Goal: Entertainment & Leisure: Browse casually

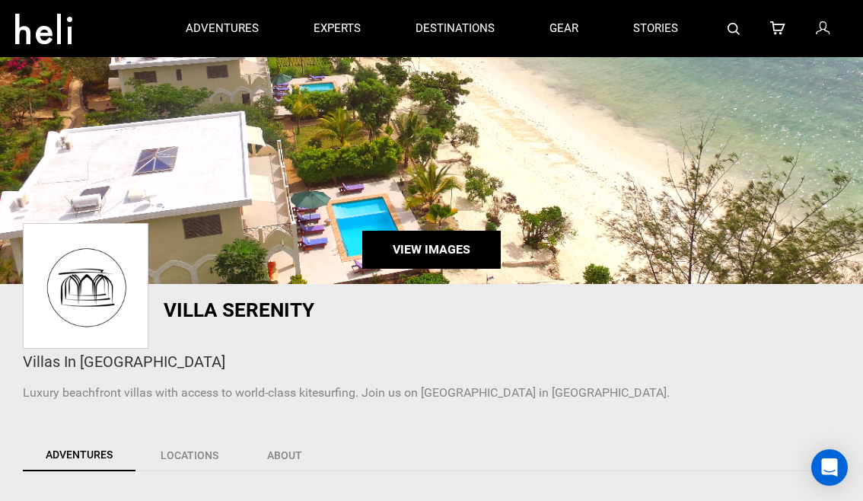
click at [414, 247] on link "View Images" at bounding box center [431, 250] width 138 height 38
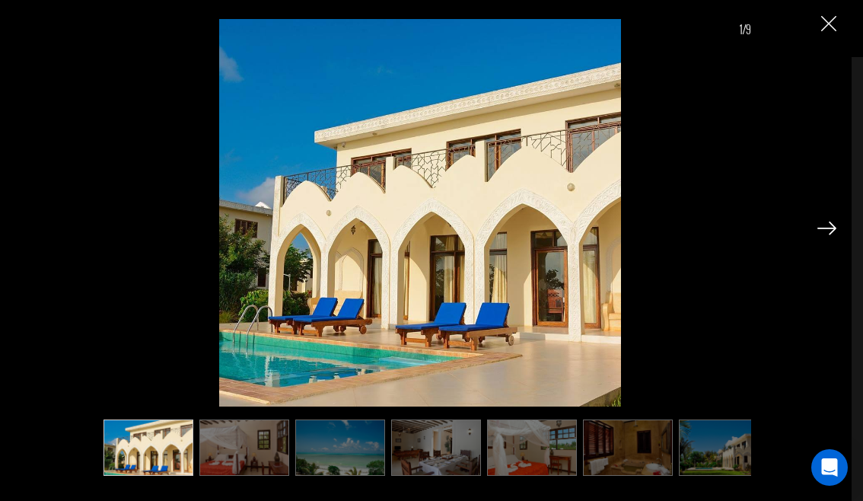
click at [242, 441] on img at bounding box center [244, 447] width 90 height 56
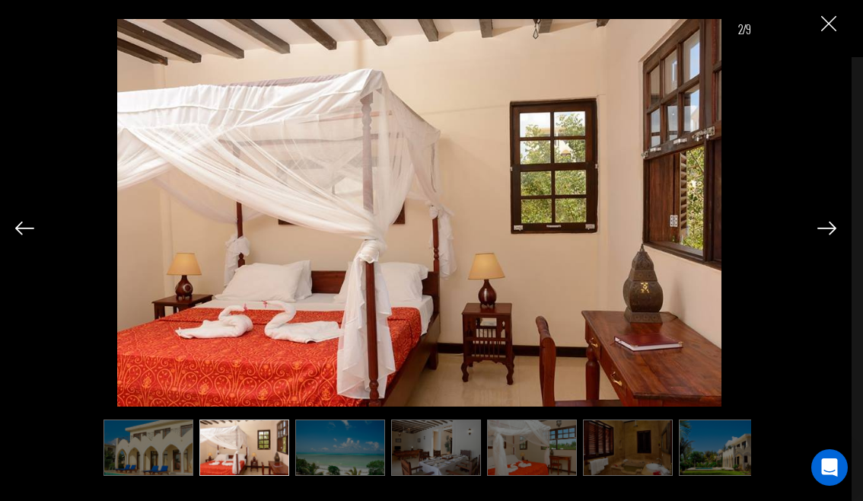
click at [320, 442] on img at bounding box center [340, 447] width 90 height 56
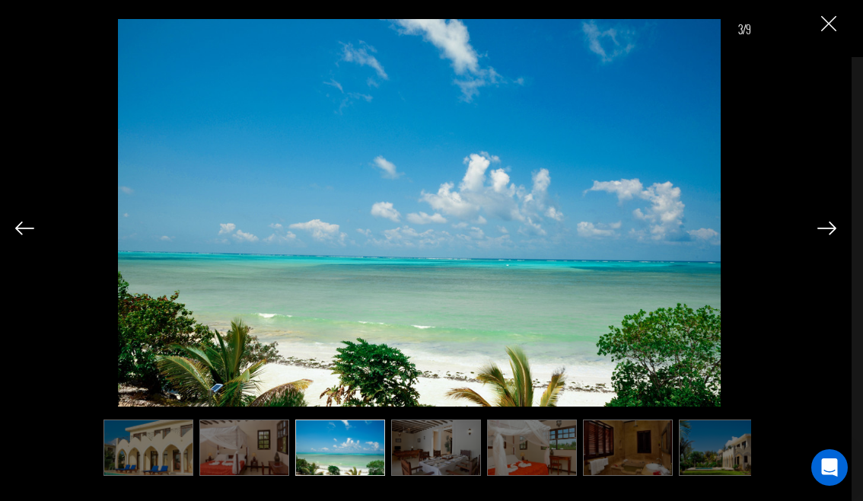
click at [433, 454] on img at bounding box center [436, 447] width 90 height 56
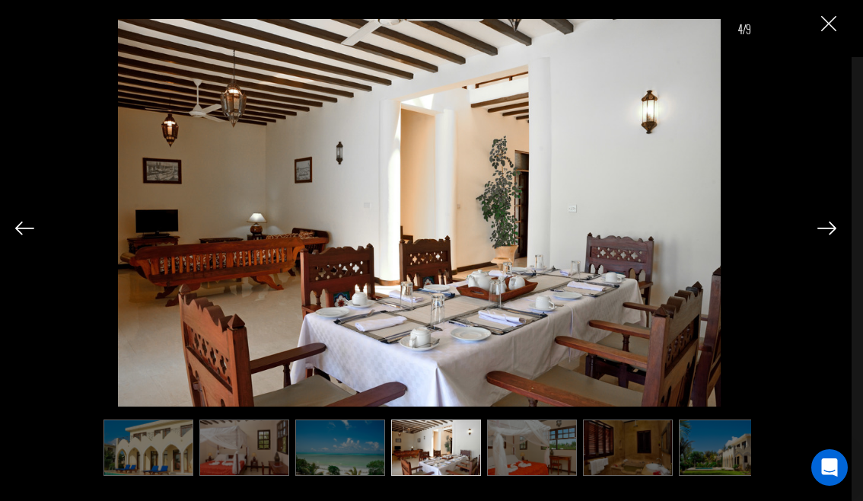
scroll to position [3, 0]
click at [510, 442] on img at bounding box center [532, 447] width 90 height 56
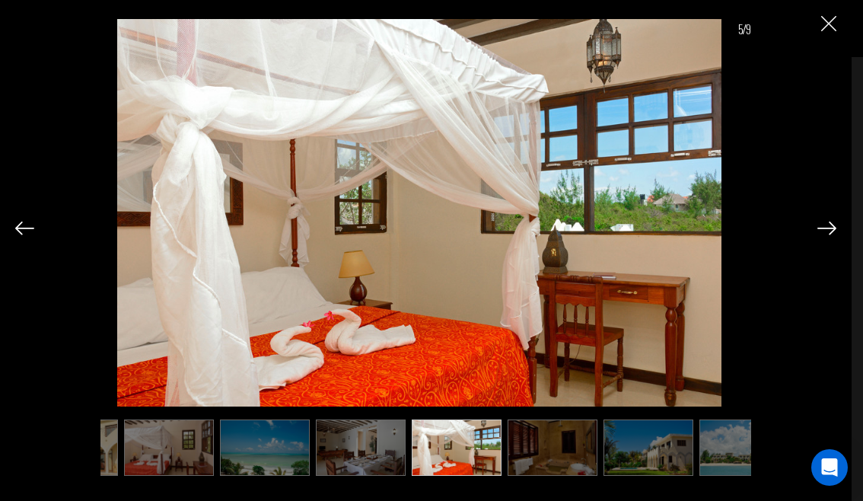
scroll to position [0, 76]
click at [523, 441] on img at bounding box center [552, 447] width 90 height 56
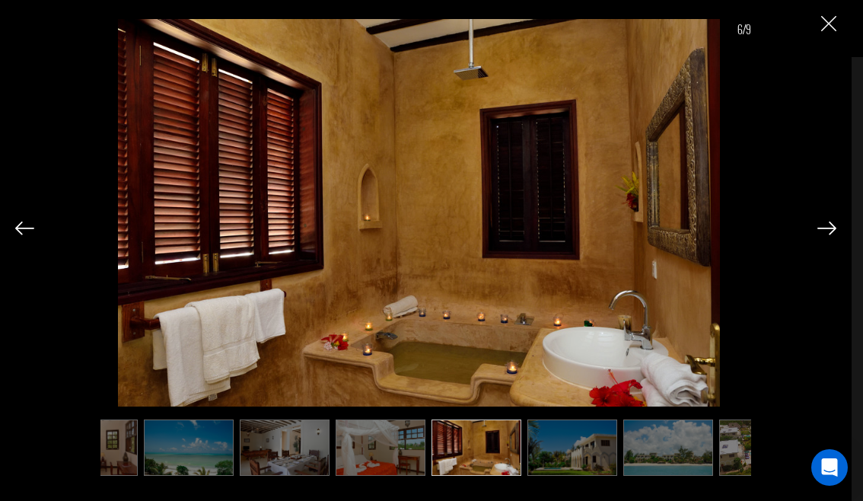
scroll to position [0, 152]
click at [561, 448] on img at bounding box center [572, 447] width 90 height 56
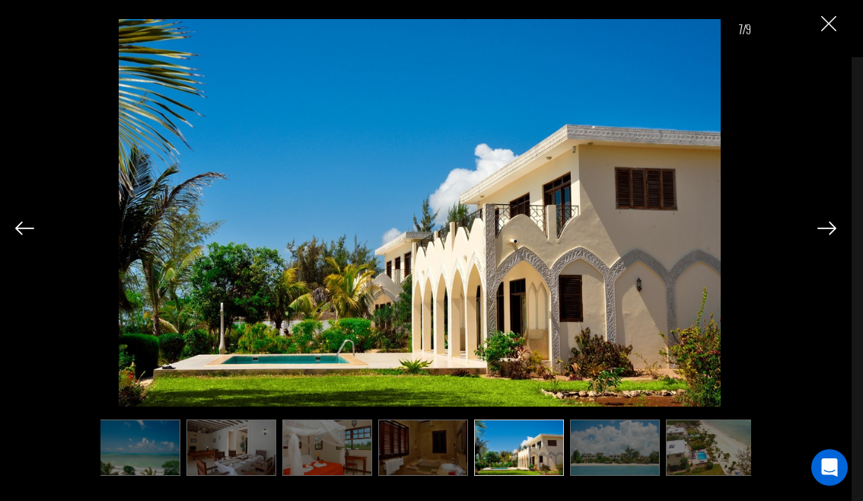
scroll to position [0, 212]
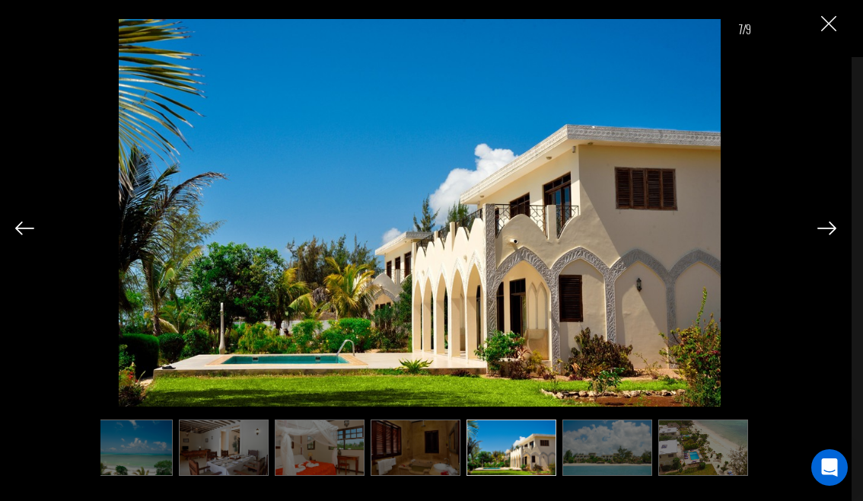
click at [616, 454] on img at bounding box center [607, 447] width 90 height 56
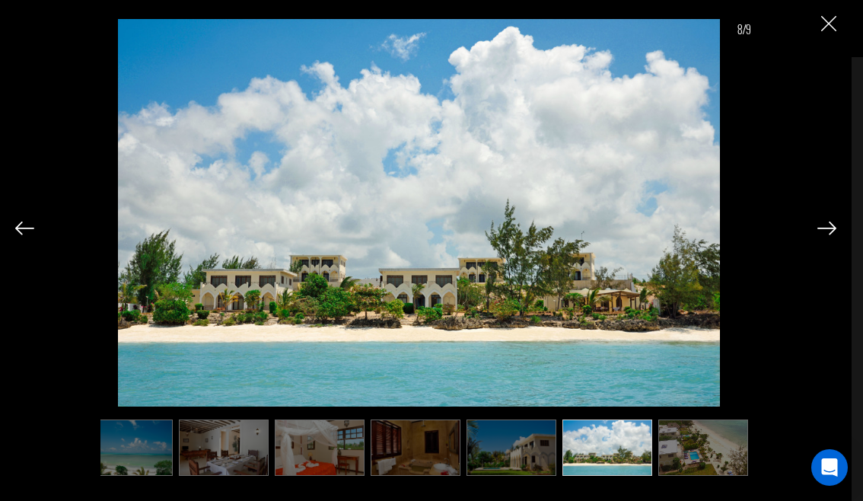
click at [682, 448] on img at bounding box center [703, 447] width 90 height 56
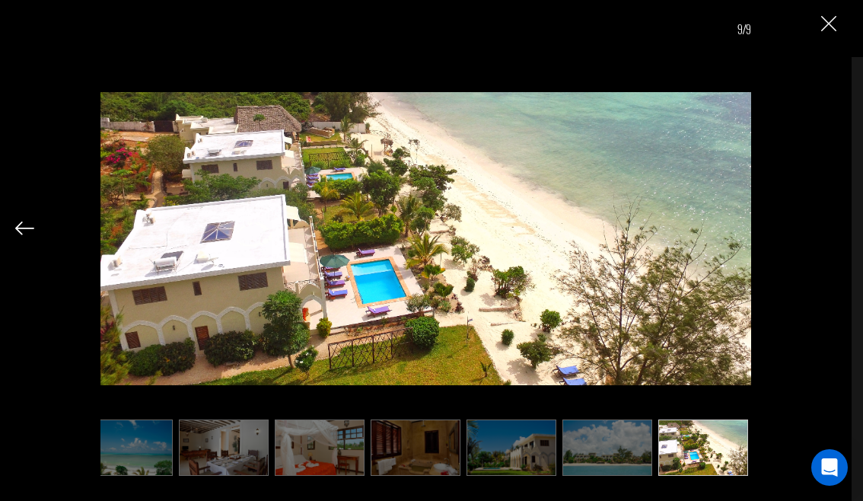
click at [636, 449] on img at bounding box center [607, 447] width 90 height 56
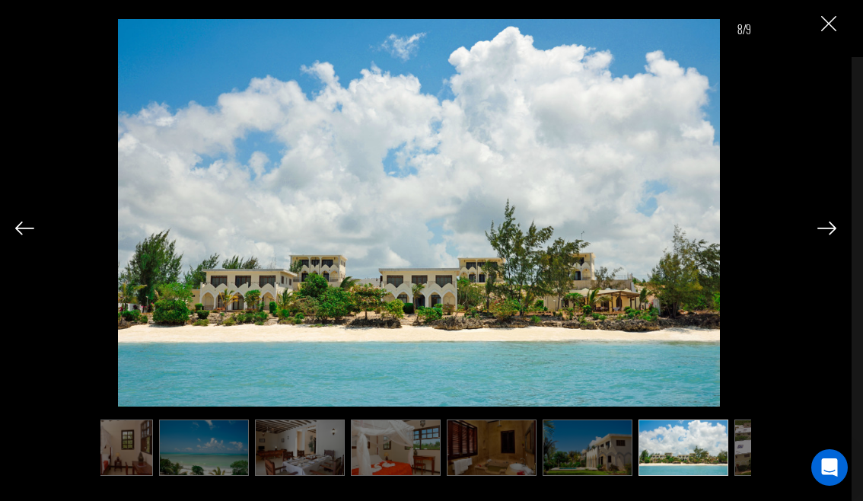
click at [605, 446] on img at bounding box center [588, 447] width 90 height 56
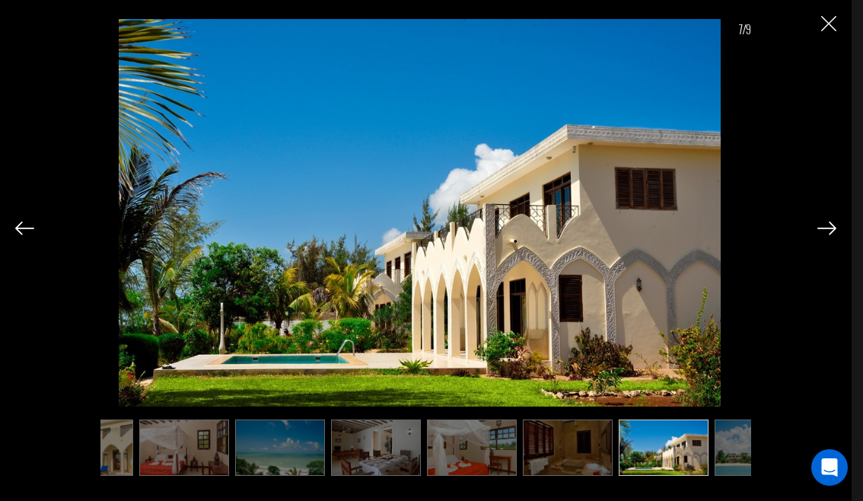
scroll to position [301, 0]
click at [730, 438] on img at bounding box center [760, 447] width 90 height 56
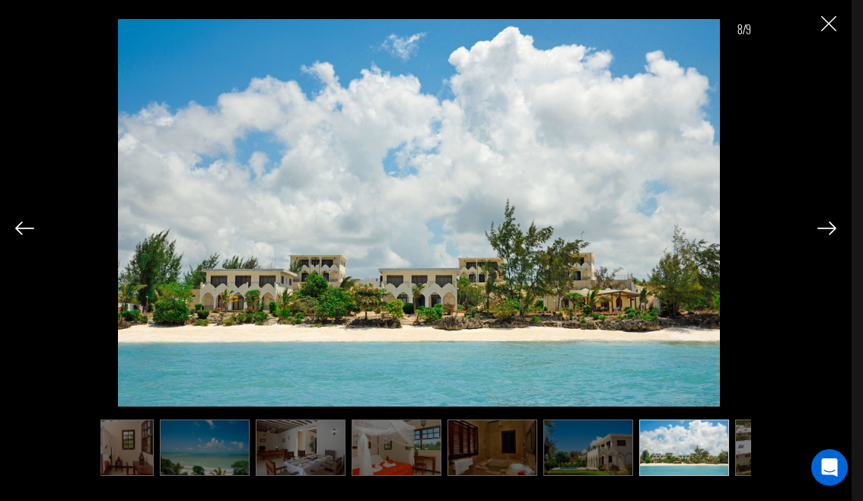
scroll to position [0, 136]
click at [748, 447] on img at bounding box center [779, 447] width 90 height 56
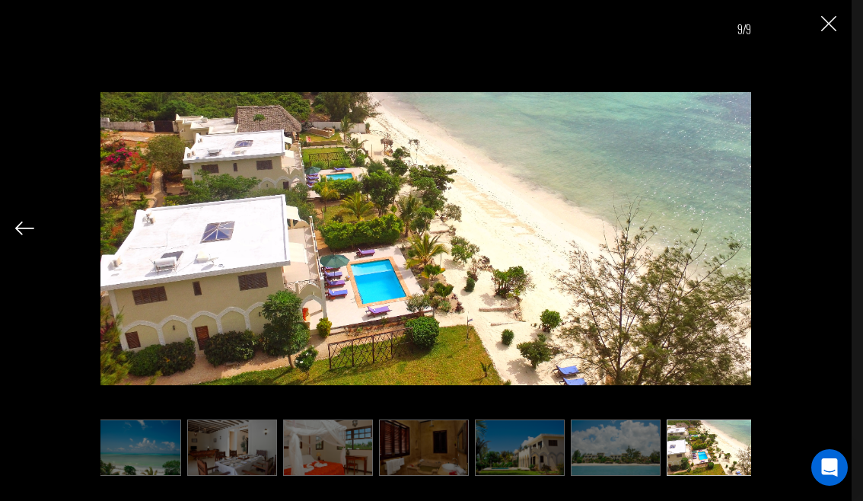
scroll to position [0, 212]
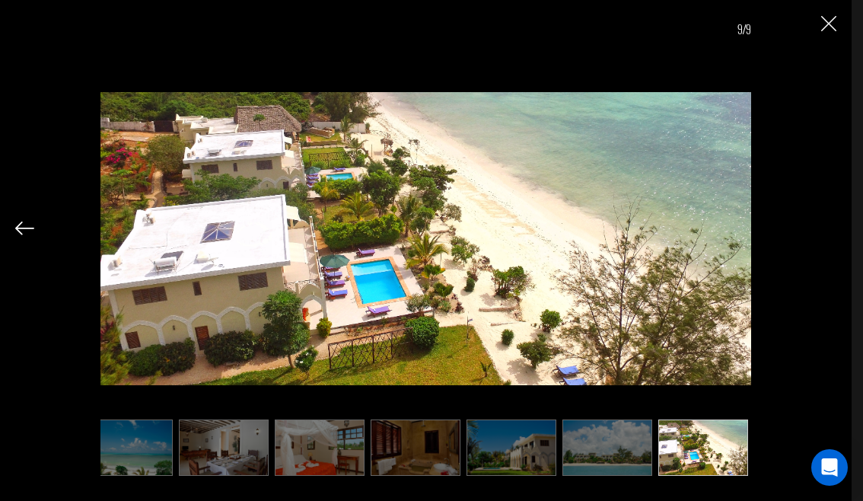
click at [721, 446] on img at bounding box center [703, 447] width 90 height 56
click at [621, 445] on img at bounding box center [607, 447] width 90 height 56
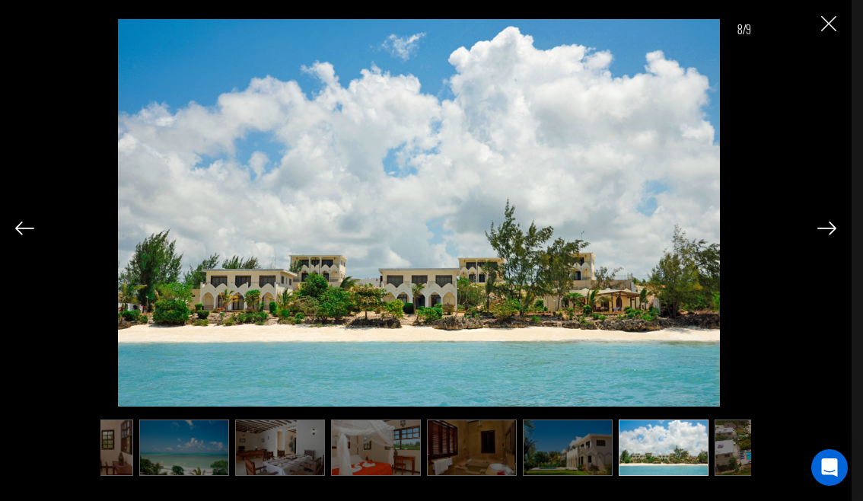
scroll to position [0, 136]
